Goal: Transaction & Acquisition: Purchase product/service

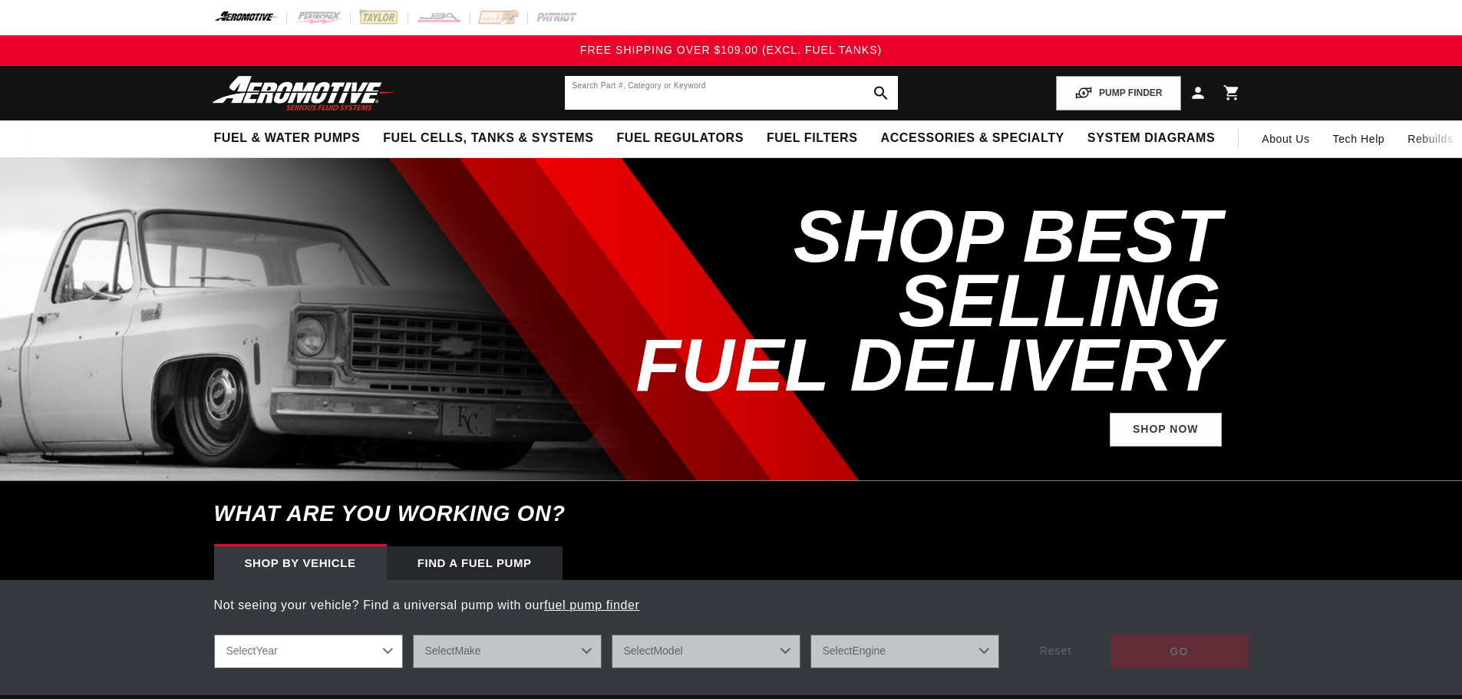
drag, startPoint x: 0, startPoint y: 0, endPoint x: 652, endPoint y: 98, distance: 659.0
click at [652, 98] on input "text" at bounding box center [731, 93] width 333 height 34
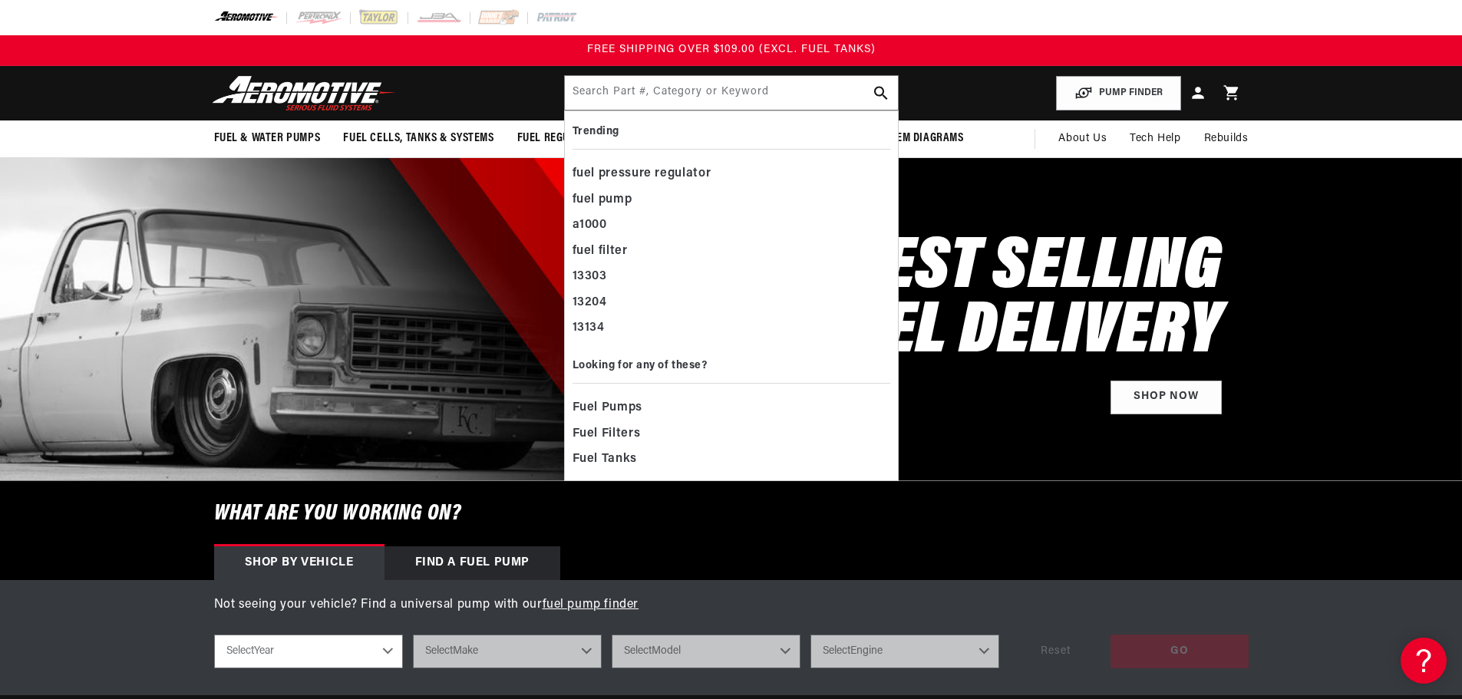
click at [485, 208] on div "SHOP BEST SELLING FUEL DELIVERY Shop Now" at bounding box center [731, 319] width 1035 height 322
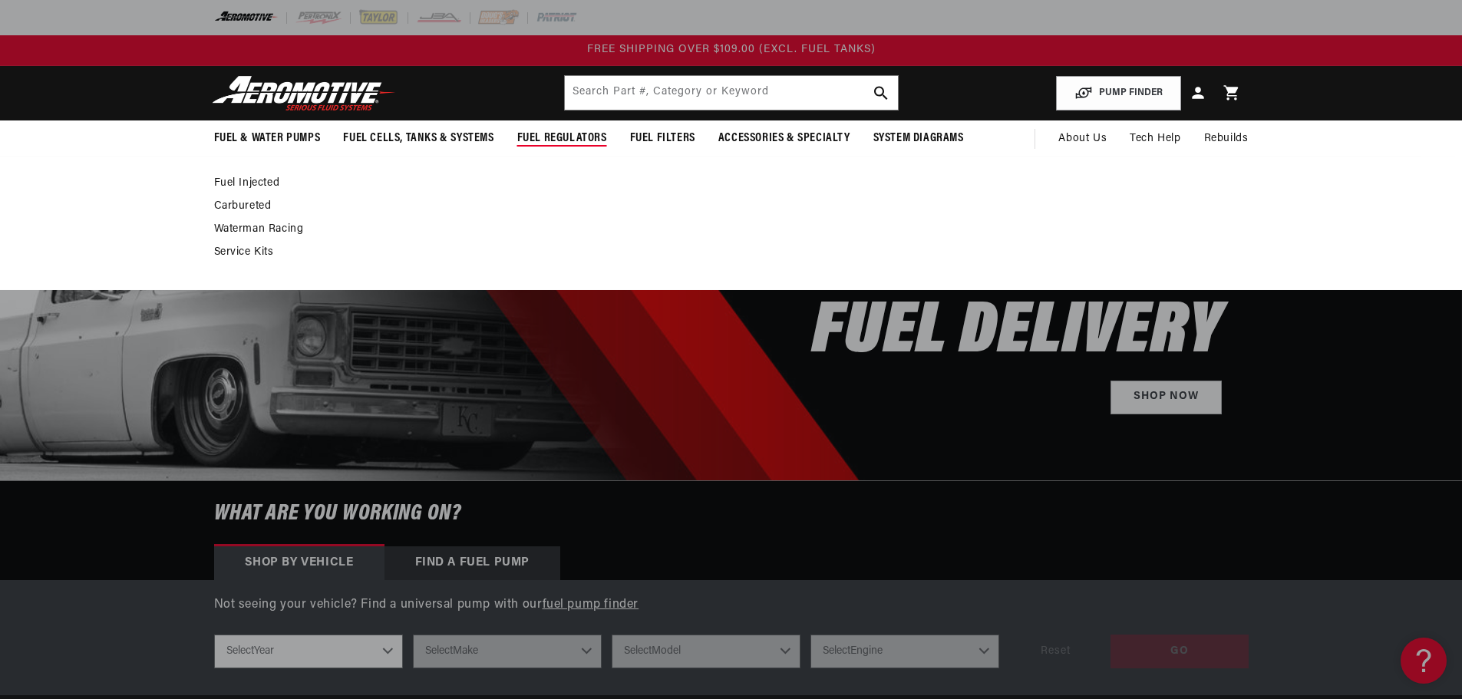
click at [269, 251] on link "Service Kits" at bounding box center [723, 253] width 1019 height 14
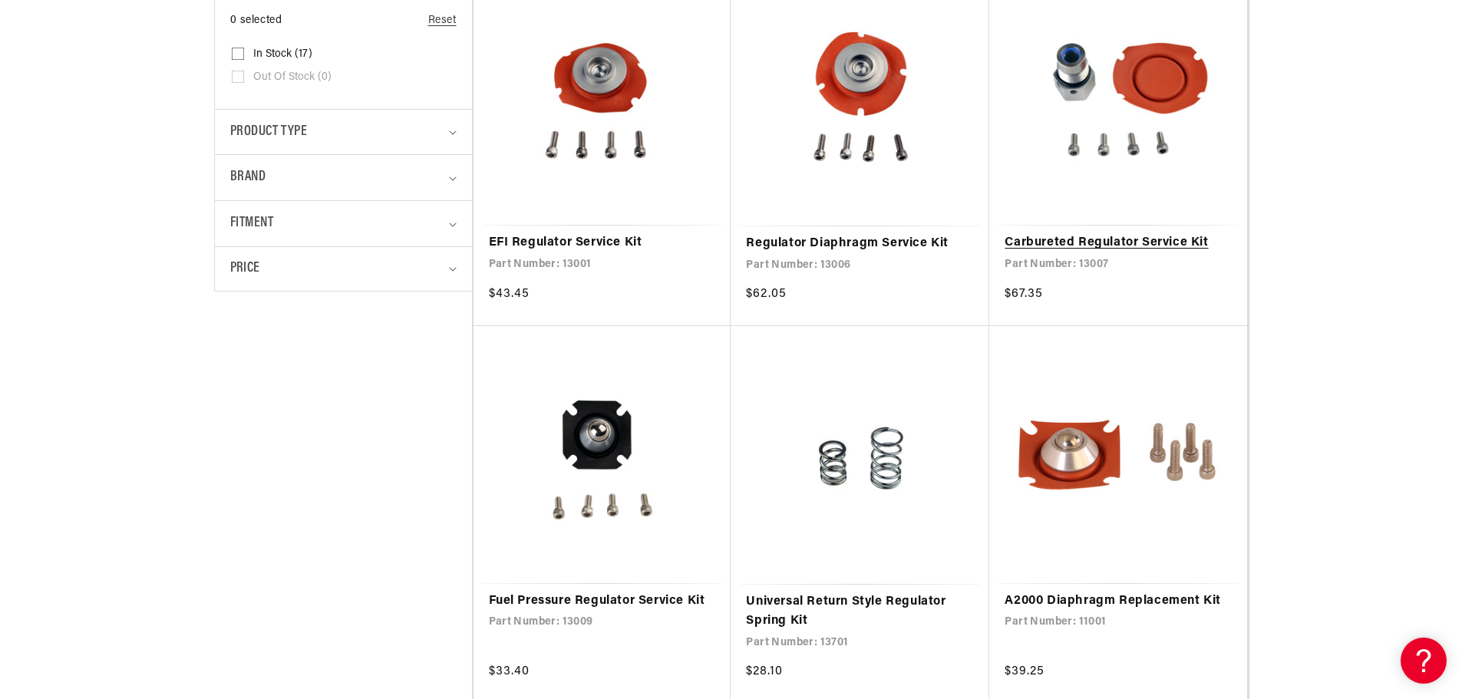
scroll to position [461, 0]
